Goal: Task Accomplishment & Management: Manage account settings

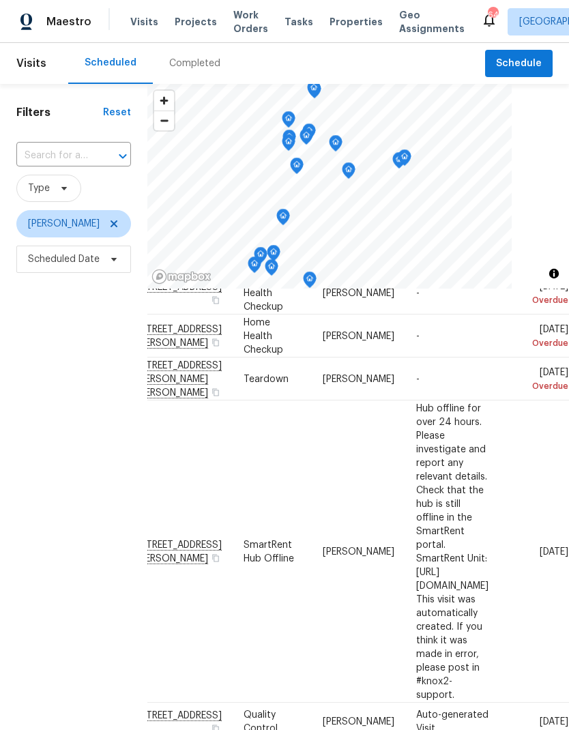
scroll to position [68, 113]
click at [0, 0] on span at bounding box center [0, 0] width 0 height 0
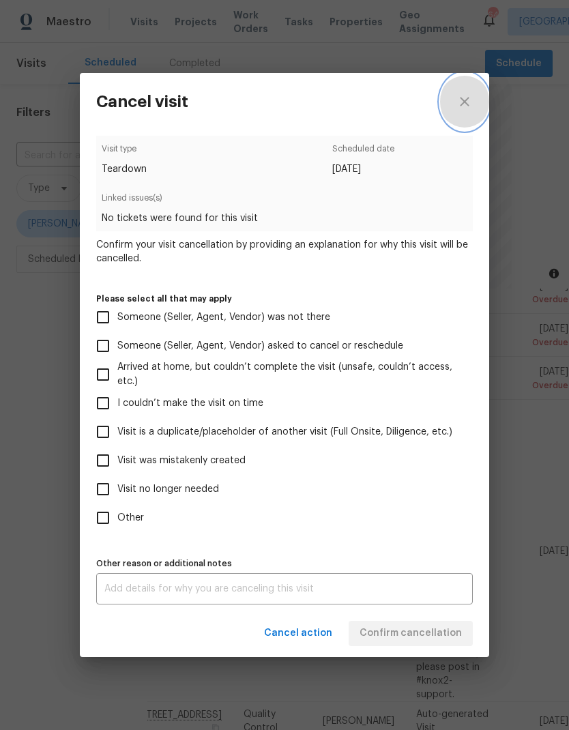
click at [463, 102] on icon "close" at bounding box center [465, 101] width 16 height 16
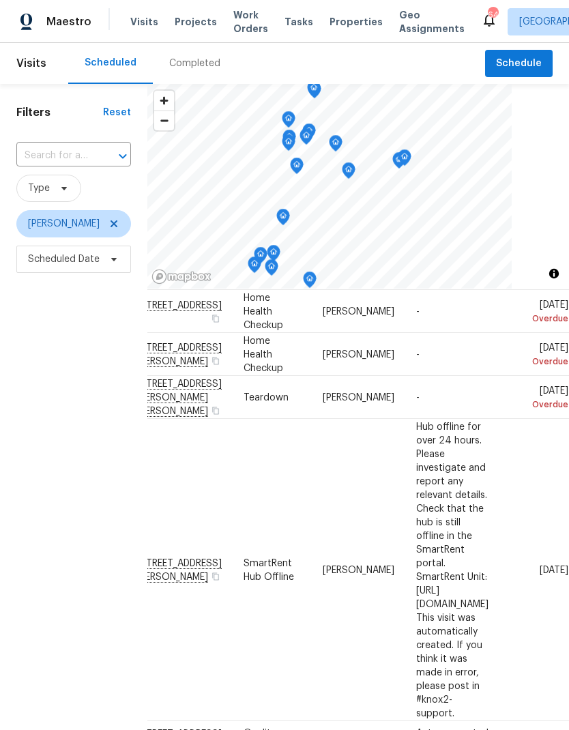
scroll to position [48, 113]
click at [0, 0] on icon at bounding box center [0, 0] width 0 height 0
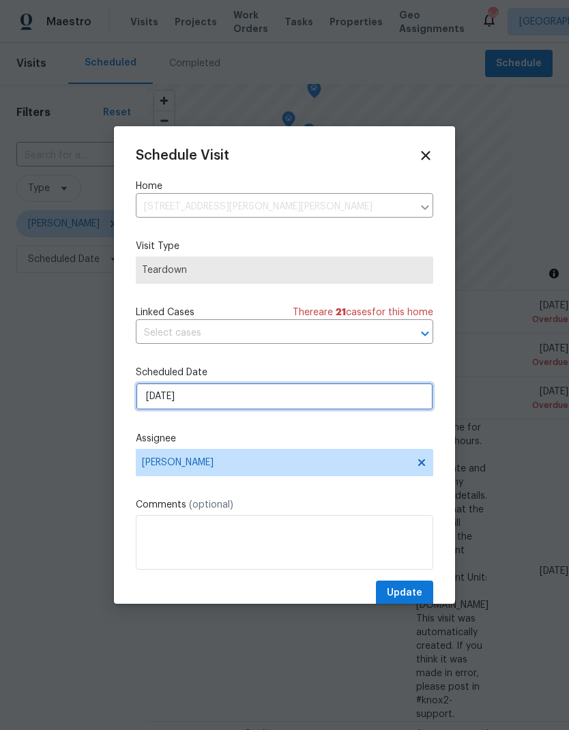
click at [156, 404] on input "[DATE]" at bounding box center [285, 396] width 298 height 27
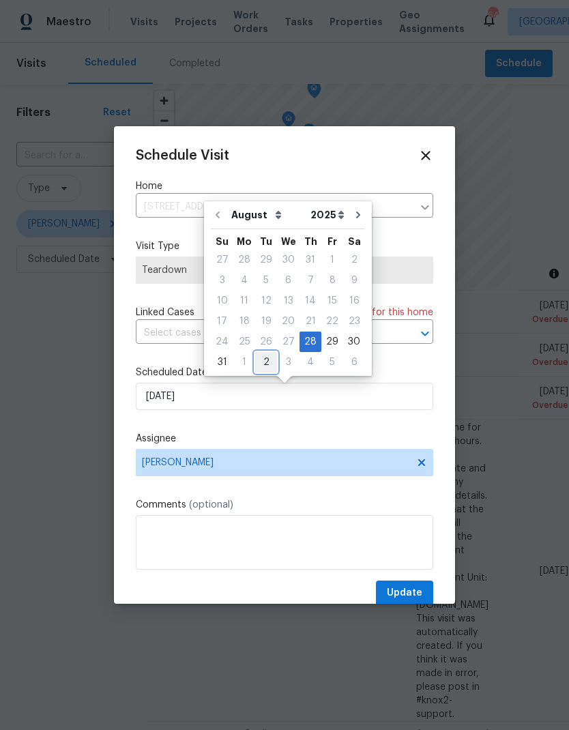
click at [265, 356] on div "2" at bounding box center [266, 362] width 22 height 19
type input "[DATE]"
select select "8"
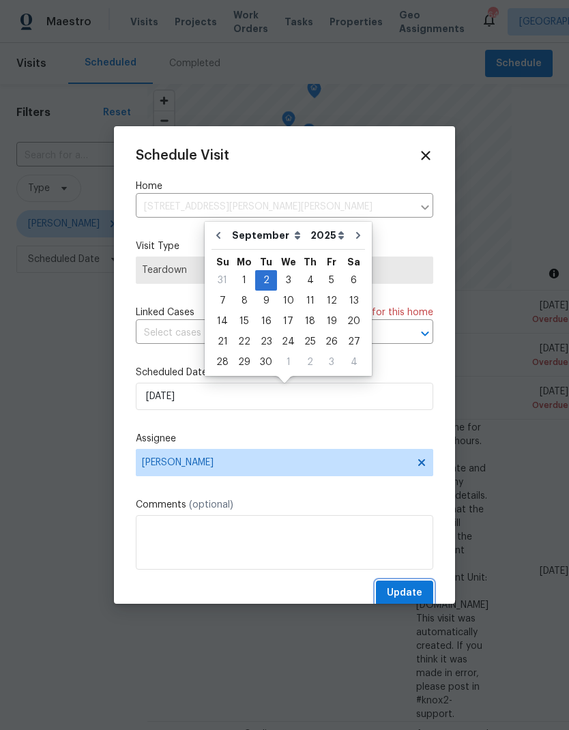
click at [406, 590] on span "Update" at bounding box center [404, 593] width 35 height 17
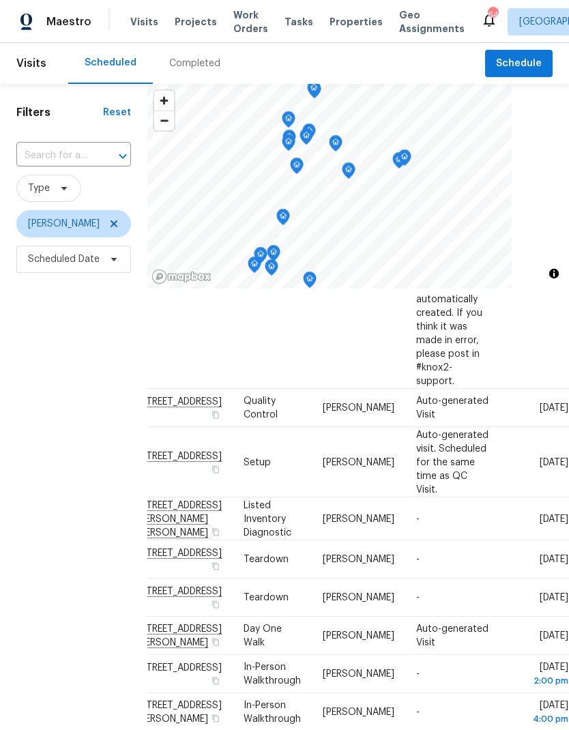
scroll to position [342, 113]
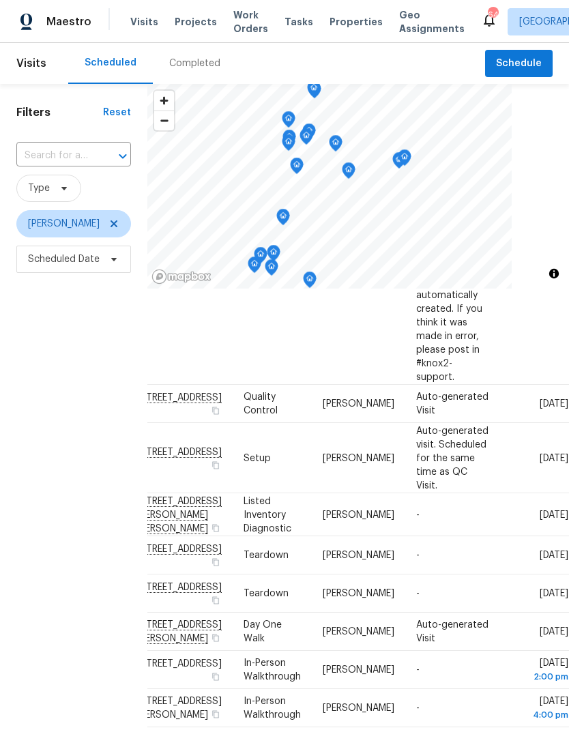
click at [0, 0] on span at bounding box center [0, 0] width 0 height 0
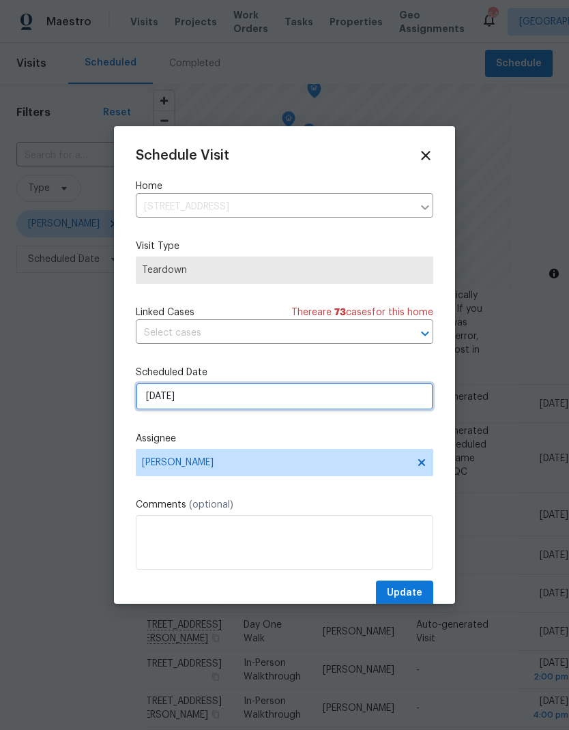
click at [148, 398] on input "[DATE]" at bounding box center [285, 396] width 298 height 27
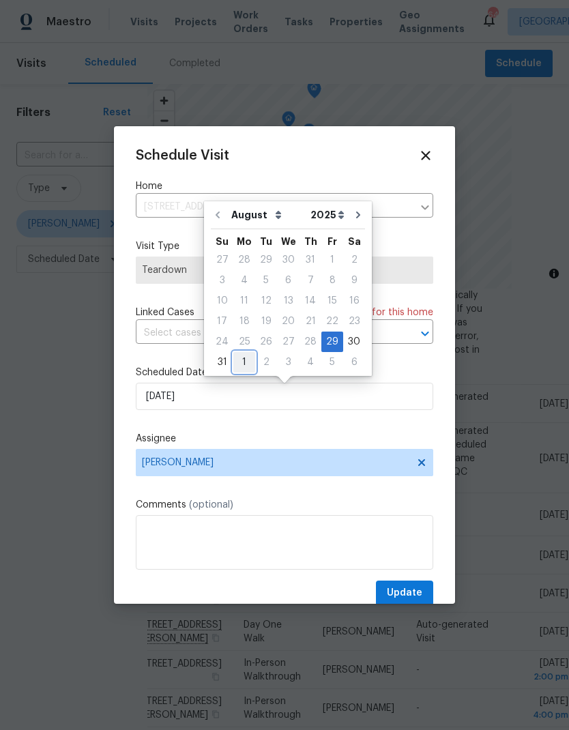
click at [242, 365] on div "1" at bounding box center [244, 362] width 22 height 19
type input "[DATE]"
select select "8"
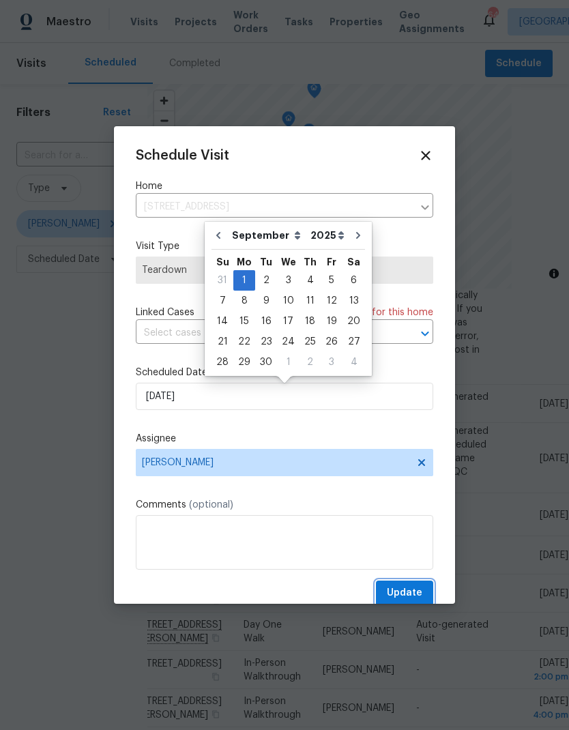
click at [416, 595] on span "Update" at bounding box center [404, 593] width 35 height 17
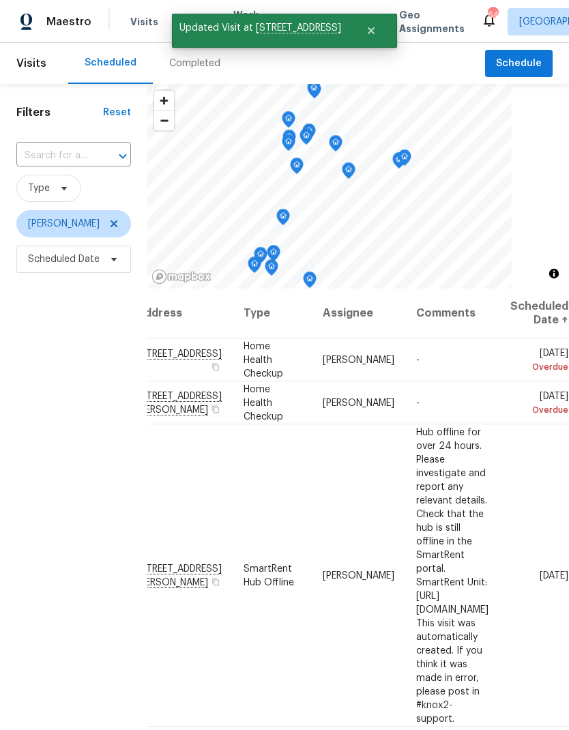
scroll to position [0, 113]
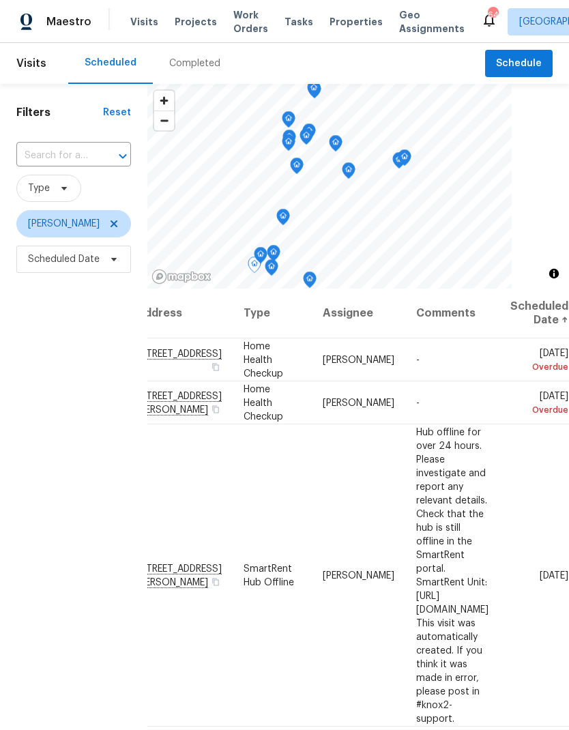
click at [0, 0] on icon at bounding box center [0, 0] width 0 height 0
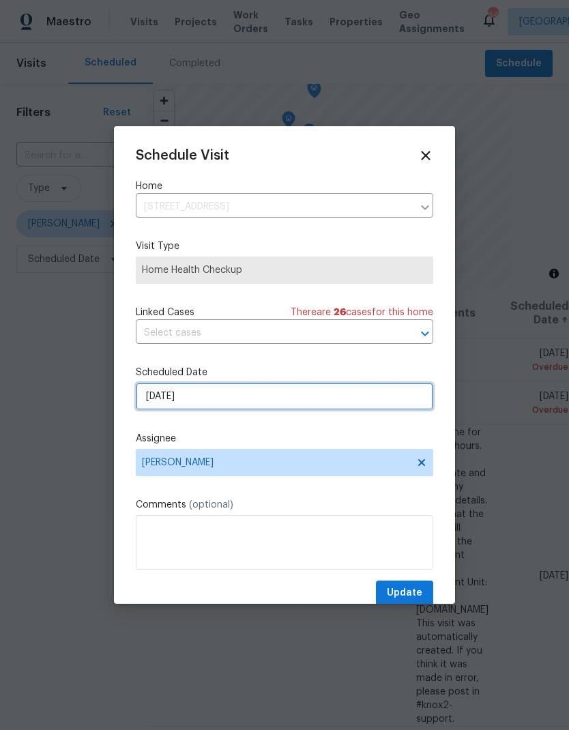
click at [149, 399] on input "[DATE]" at bounding box center [285, 396] width 298 height 27
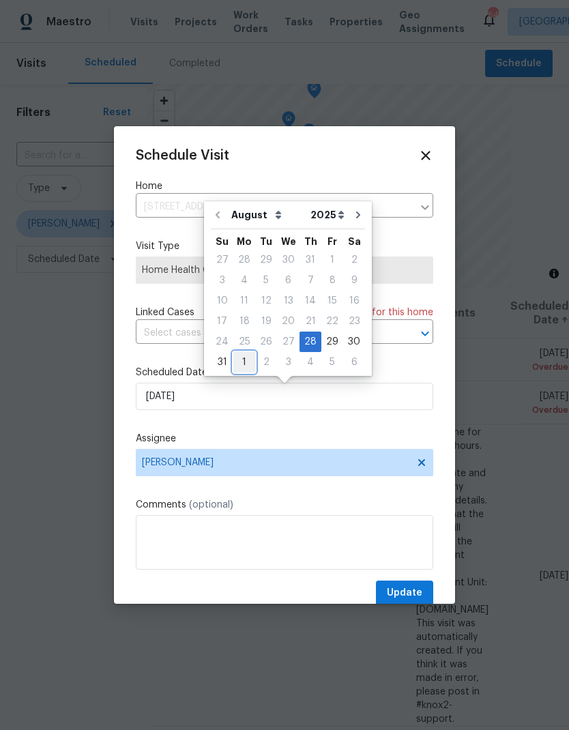
click at [248, 359] on div "1" at bounding box center [244, 362] width 22 height 19
type input "[DATE]"
select select "8"
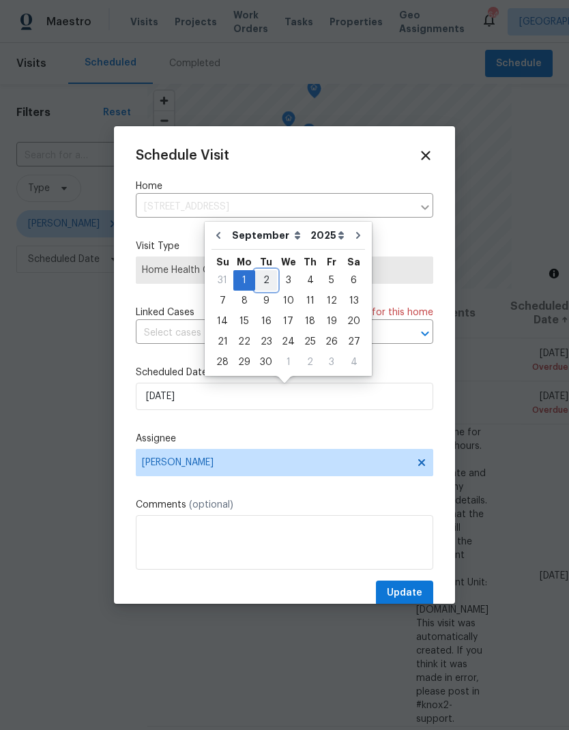
click at [263, 274] on div "2" at bounding box center [266, 280] width 22 height 19
type input "[DATE]"
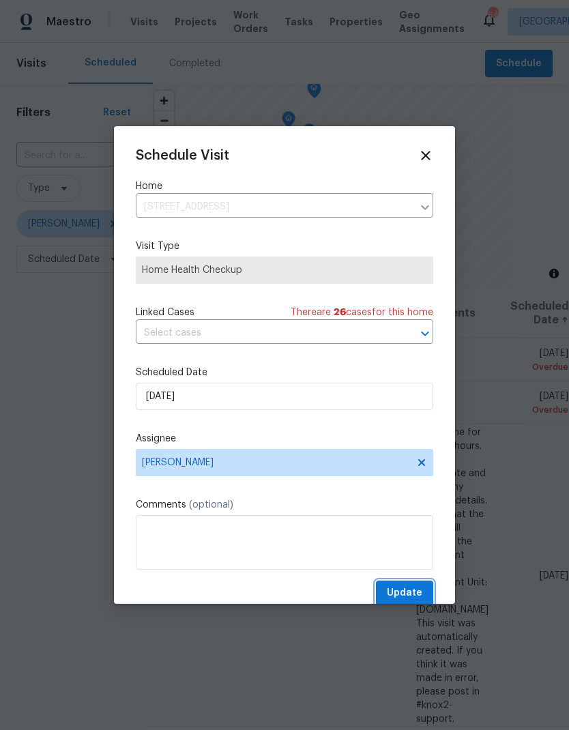
click at [407, 584] on button "Update" at bounding box center [404, 593] width 57 height 25
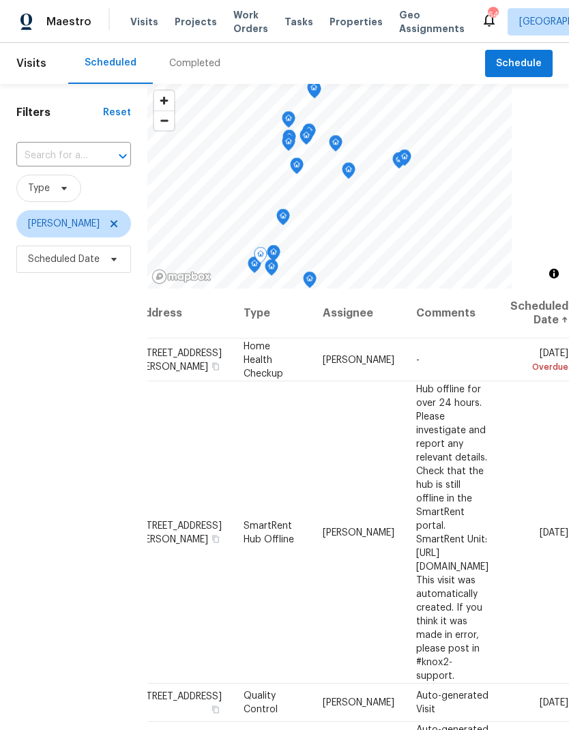
click at [0, 0] on icon at bounding box center [0, 0] width 0 height 0
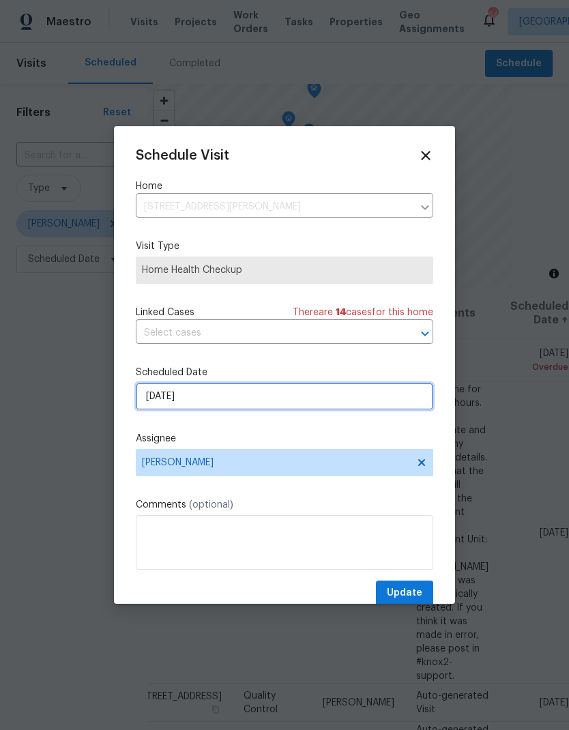
click at [165, 405] on input "[DATE]" at bounding box center [285, 396] width 298 height 27
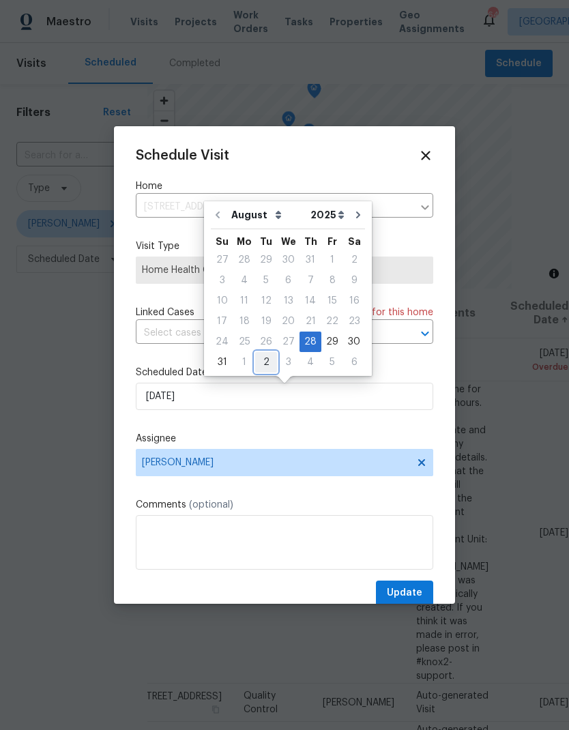
click at [264, 360] on div "2" at bounding box center [266, 362] width 22 height 19
type input "[DATE]"
select select "8"
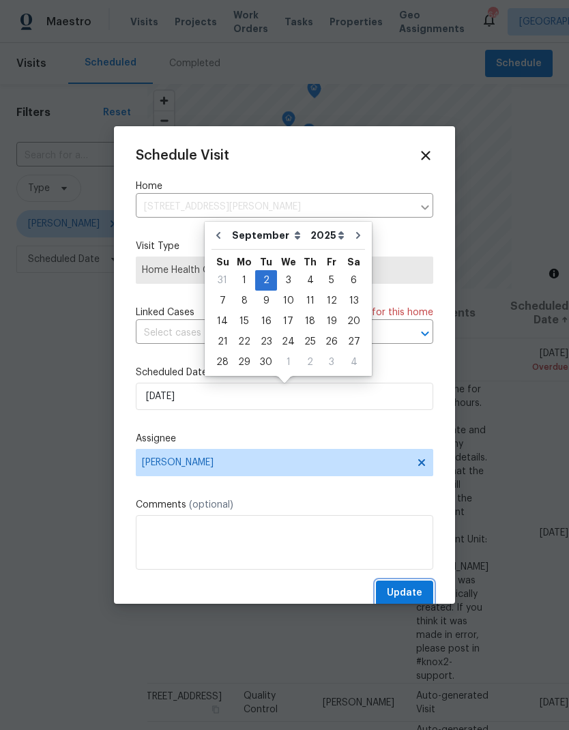
click at [430, 584] on button "Update" at bounding box center [404, 593] width 57 height 25
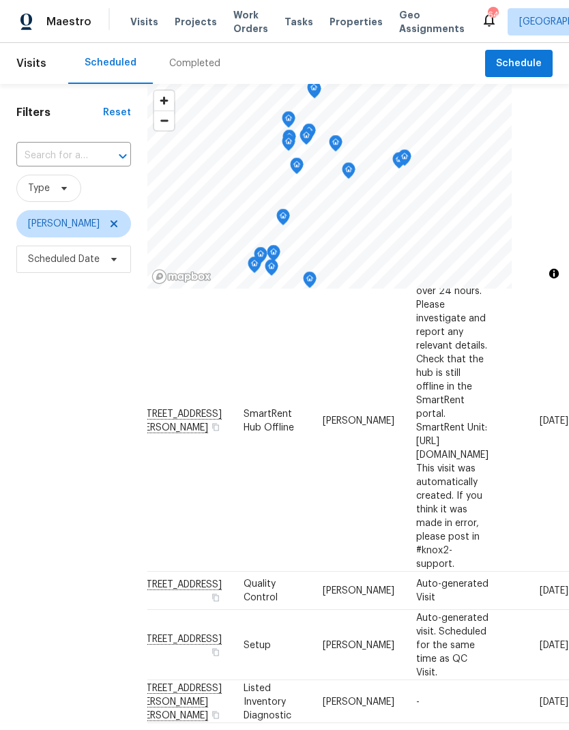
scroll to position [78, 113]
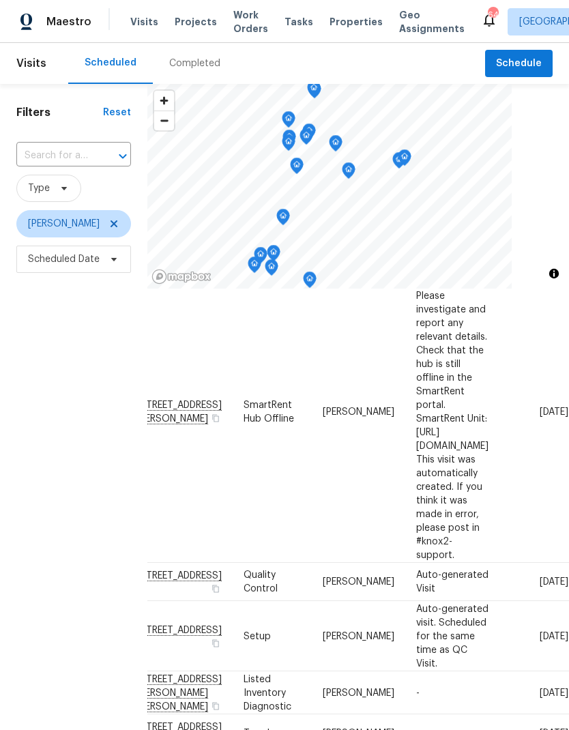
click at [0, 0] on icon at bounding box center [0, 0] width 0 height 0
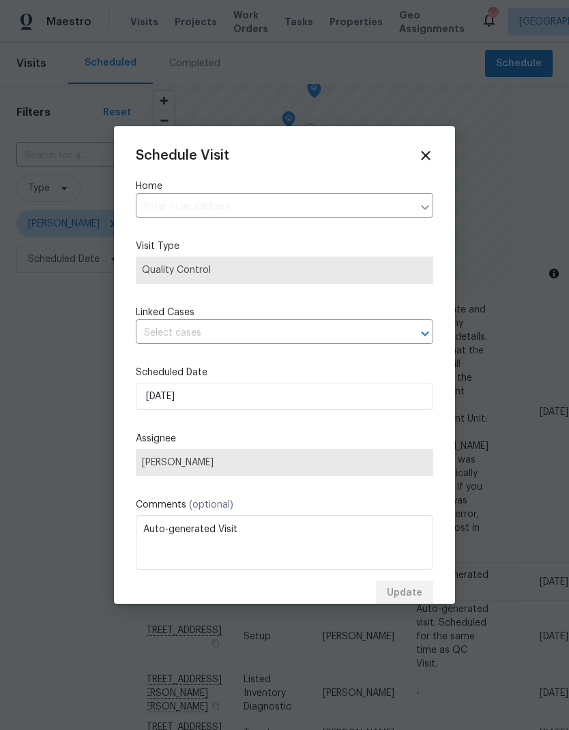
type input "[STREET_ADDRESS]"
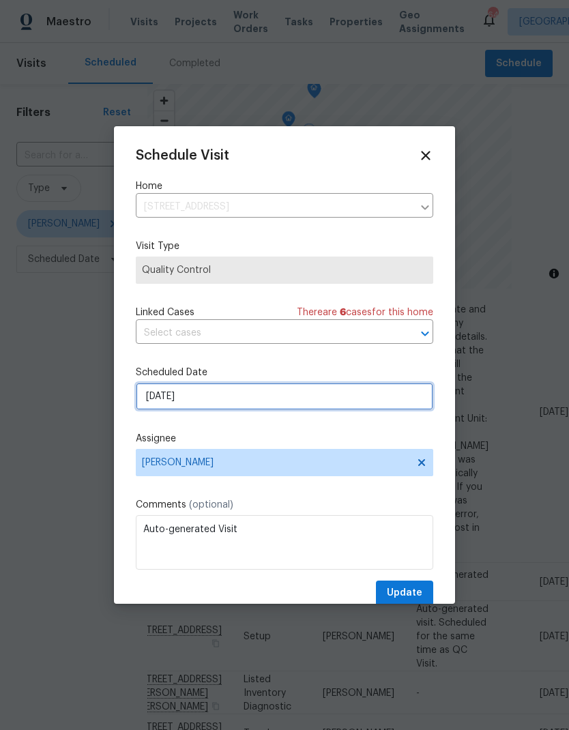
click at [154, 405] on input "[DATE]" at bounding box center [285, 396] width 298 height 27
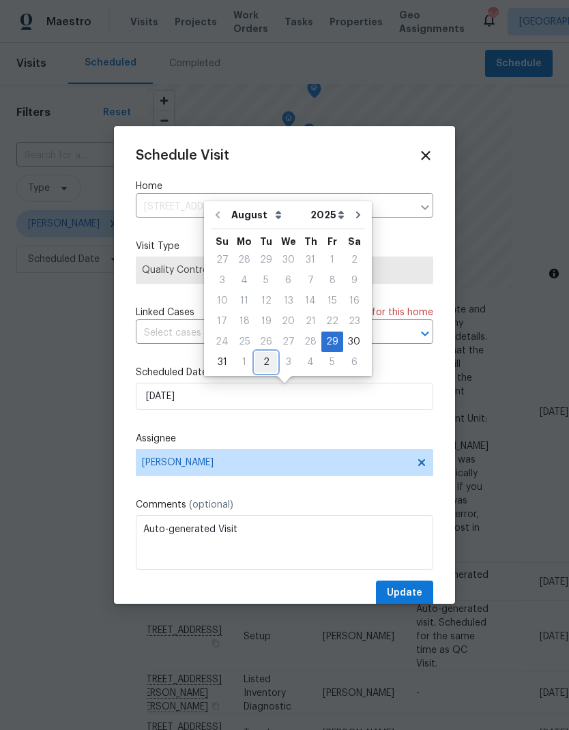
click at [265, 363] on div "2" at bounding box center [266, 362] width 22 height 19
type input "[DATE]"
select select "8"
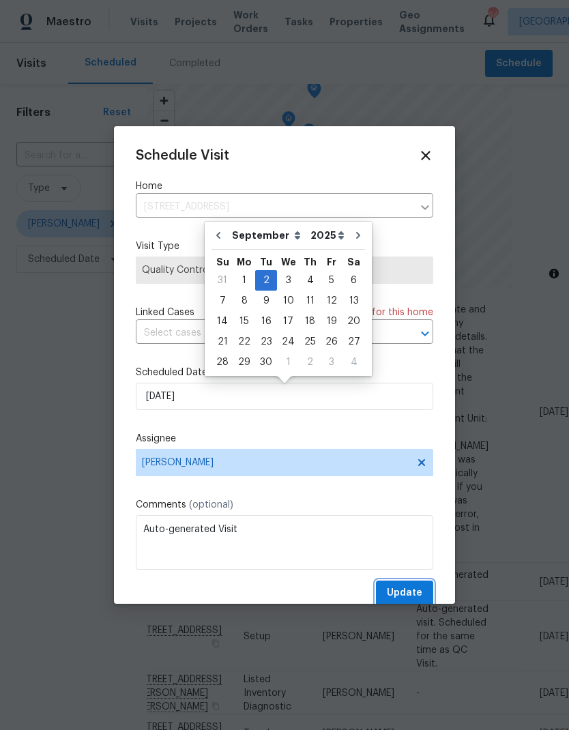
click at [417, 591] on span "Update" at bounding box center [404, 593] width 35 height 17
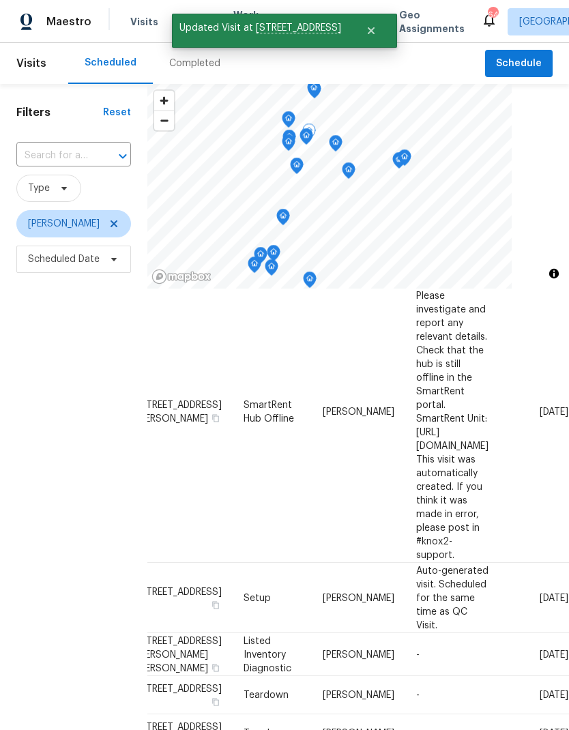
click at [0, 0] on icon at bounding box center [0, 0] width 0 height 0
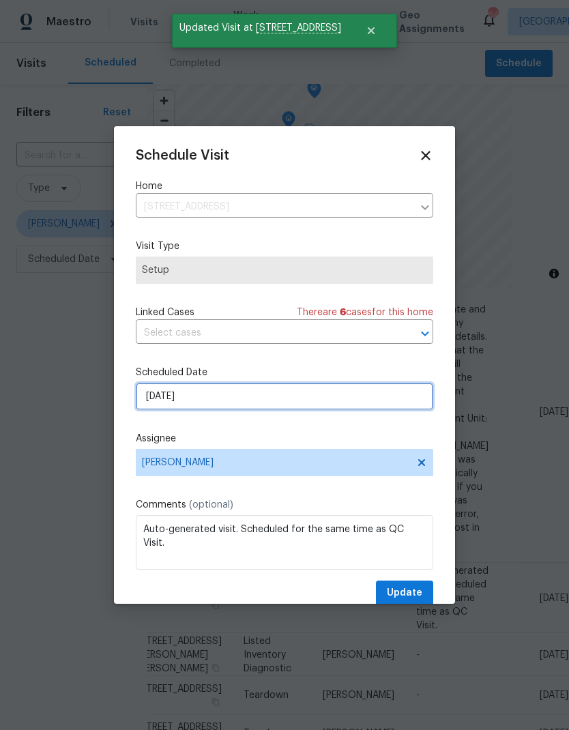
click at [145, 403] on input "[DATE]" at bounding box center [285, 396] width 298 height 27
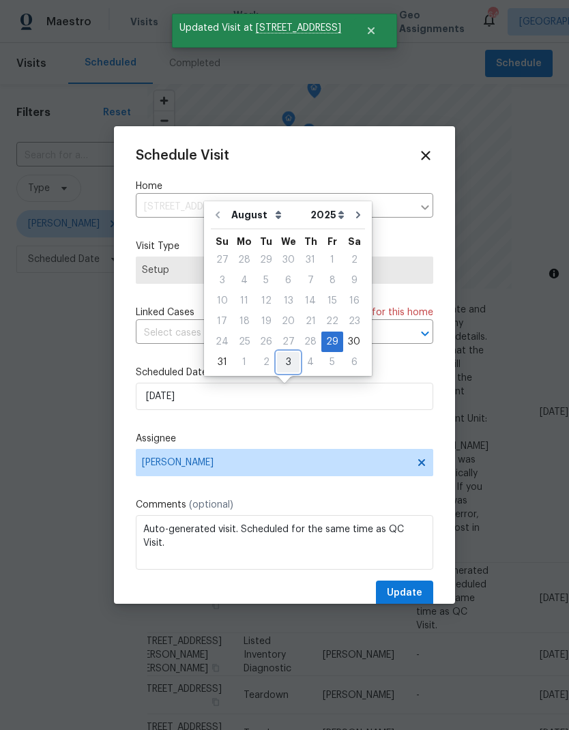
click at [277, 361] on div "3" at bounding box center [288, 362] width 23 height 19
type input "[DATE]"
select select "8"
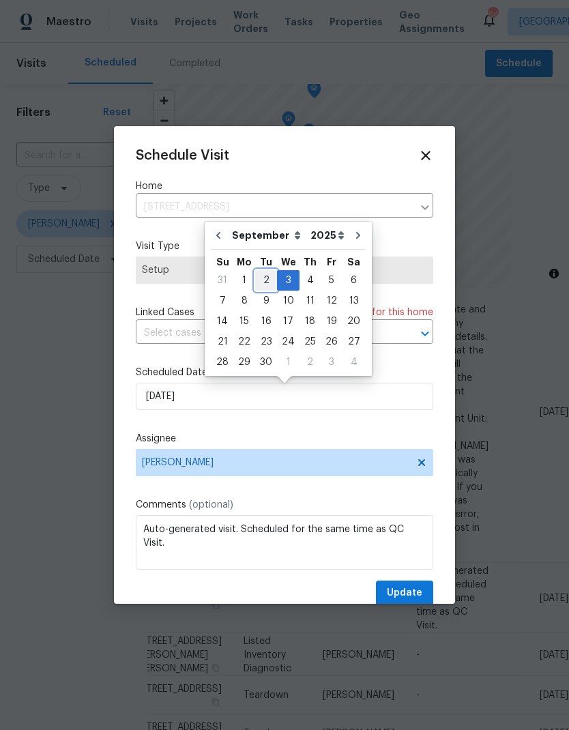
click at [261, 283] on div "2" at bounding box center [266, 280] width 22 height 19
type input "[DATE]"
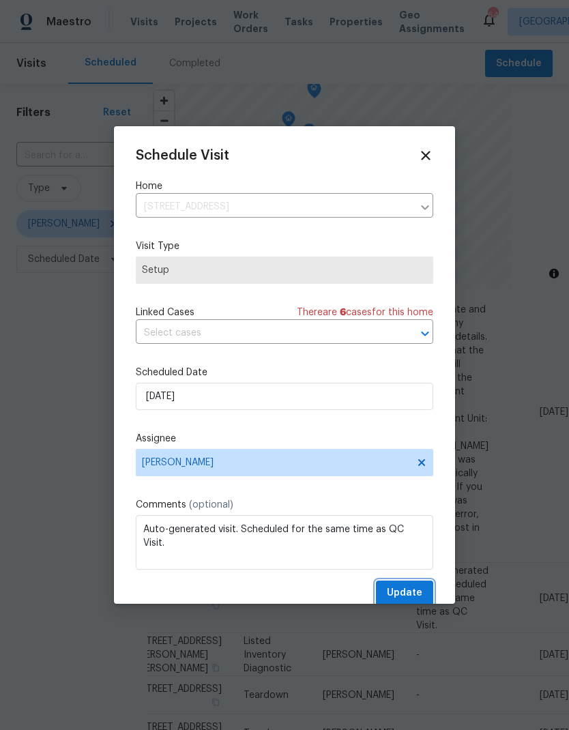
click at [397, 584] on button "Update" at bounding box center [404, 593] width 57 height 25
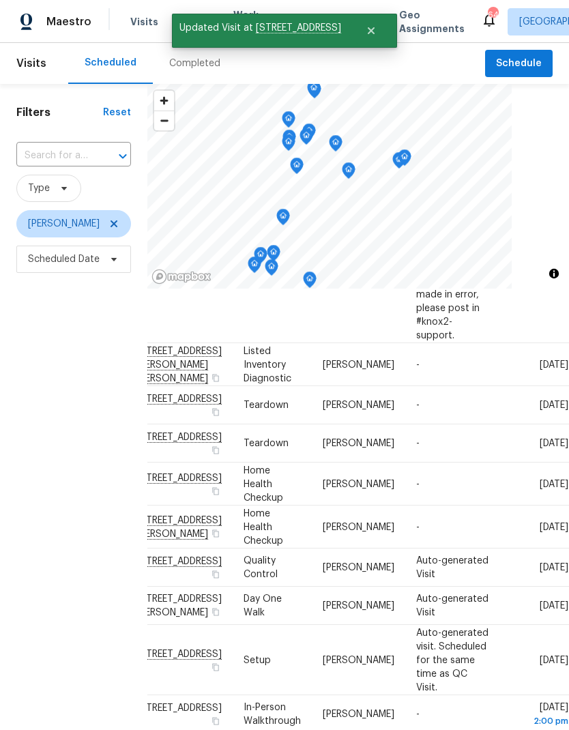
scroll to position [298, 64]
